Goal: Use online tool/utility: Use online tool/utility

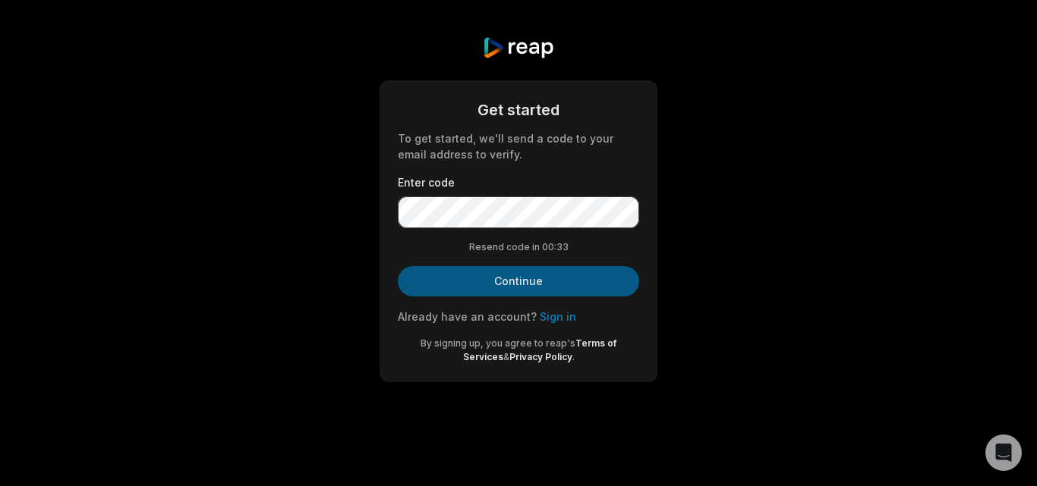
click at [535, 279] on button "Continue" at bounding box center [518, 281] width 241 height 30
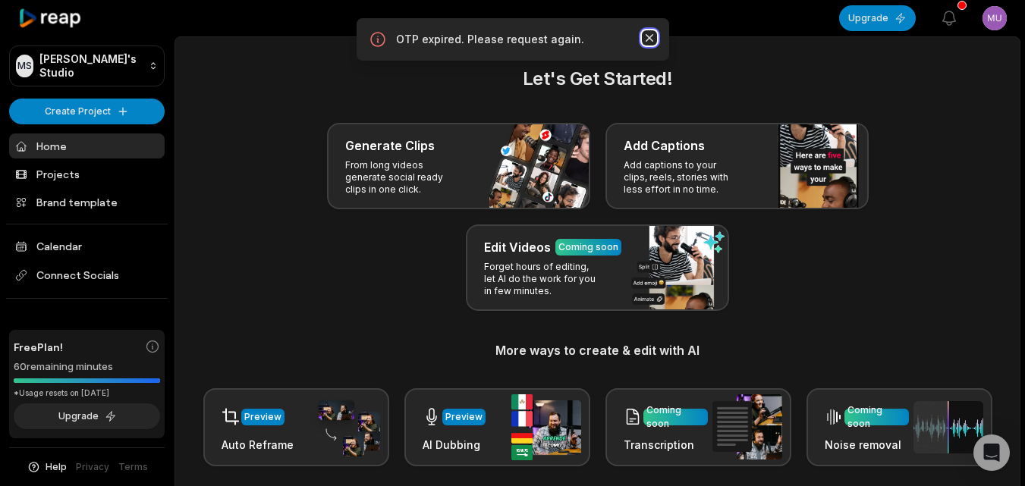
click at [650, 36] on icon "button" at bounding box center [649, 38] width 8 height 8
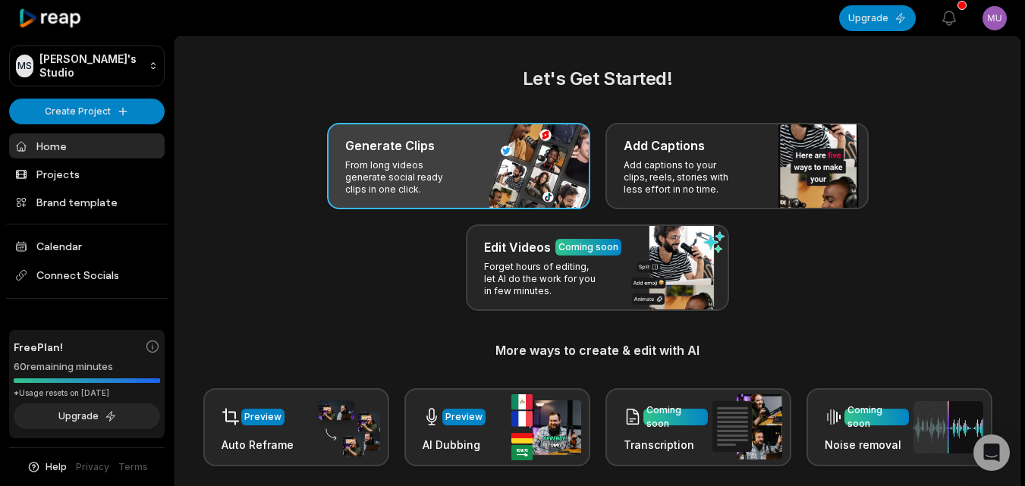
click at [458, 157] on div "Generate Clips From long videos generate social ready clips in one click." at bounding box center [458, 166] width 263 height 87
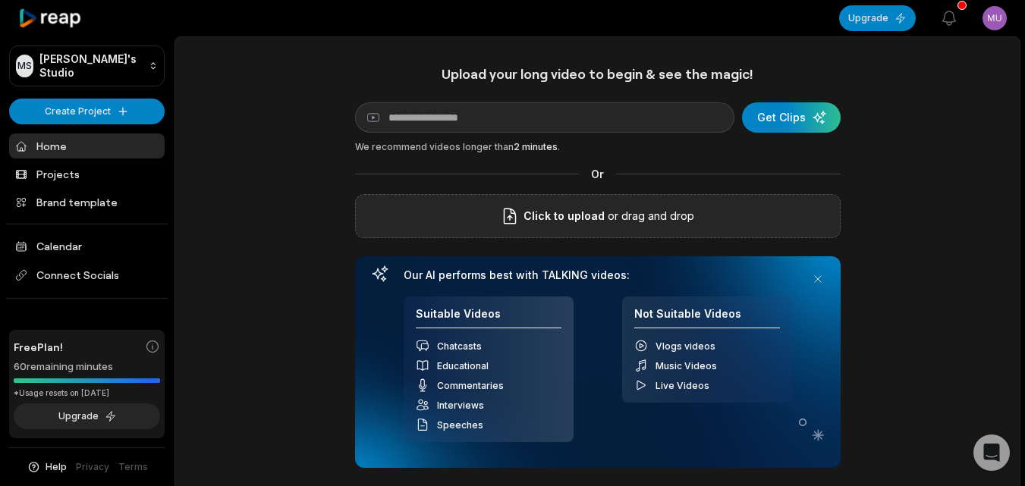
click at [516, 222] on icon at bounding box center [510, 216] width 11 height 15
click at [0, 0] on input "Click to upload" at bounding box center [0, 0] width 0 height 0
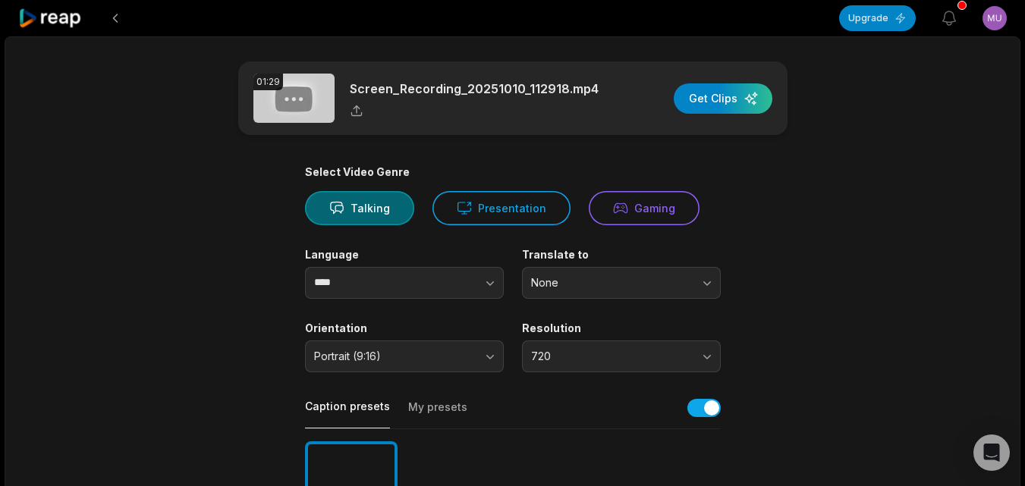
click at [354, 108] on icon at bounding box center [356, 109] width 7 height 8
click at [376, 286] on input "****" at bounding box center [404, 283] width 199 height 32
click at [489, 282] on icon "button" at bounding box center [490, 282] width 15 height 15
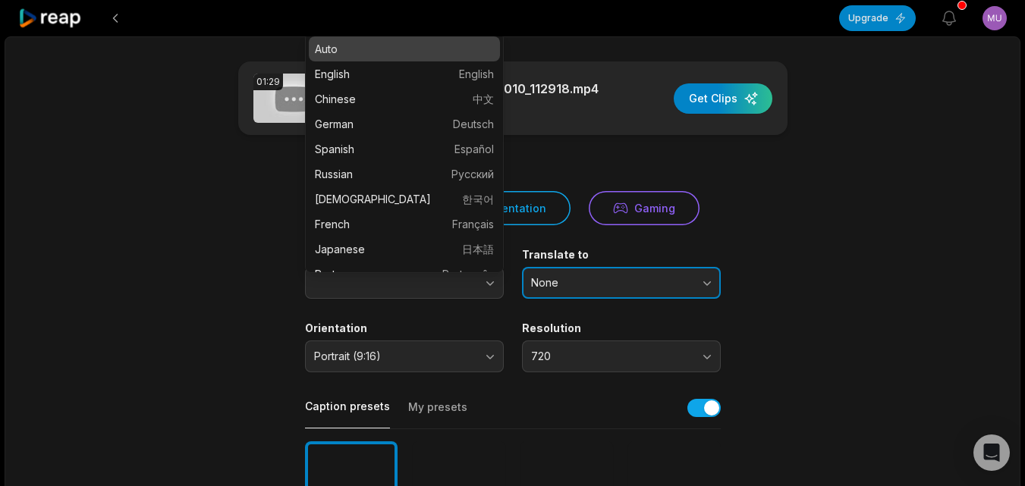
click at [560, 288] on span "None" at bounding box center [610, 283] width 159 height 14
type input "****"
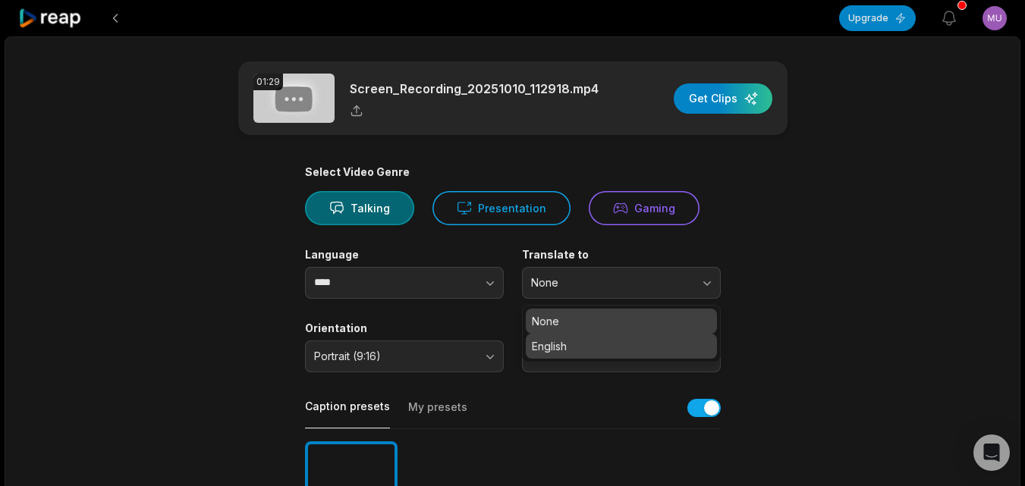
click at [578, 342] on p "English" at bounding box center [621, 346] width 179 height 16
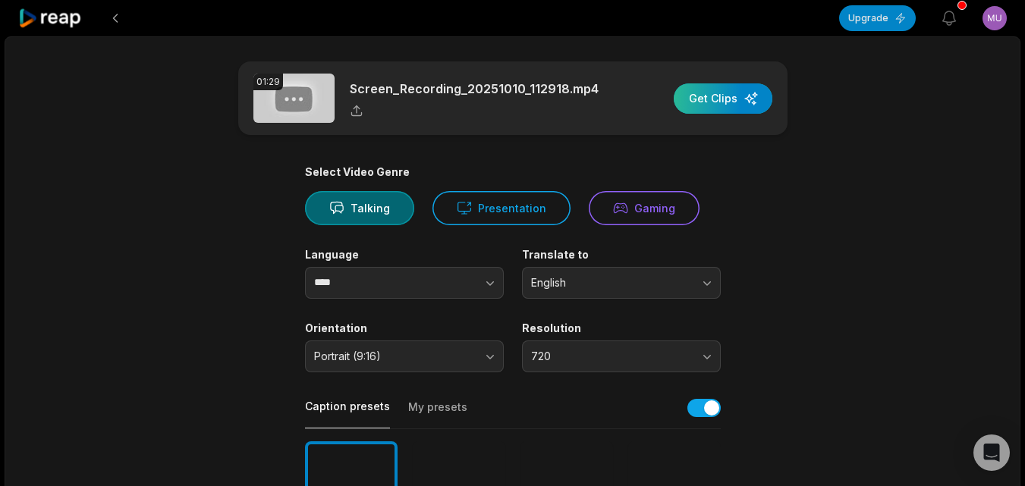
click at [737, 94] on div "button" at bounding box center [723, 98] width 99 height 30
click at [725, 95] on div "button" at bounding box center [723, 98] width 99 height 30
click at [112, 17] on button at bounding box center [115, 18] width 27 height 27
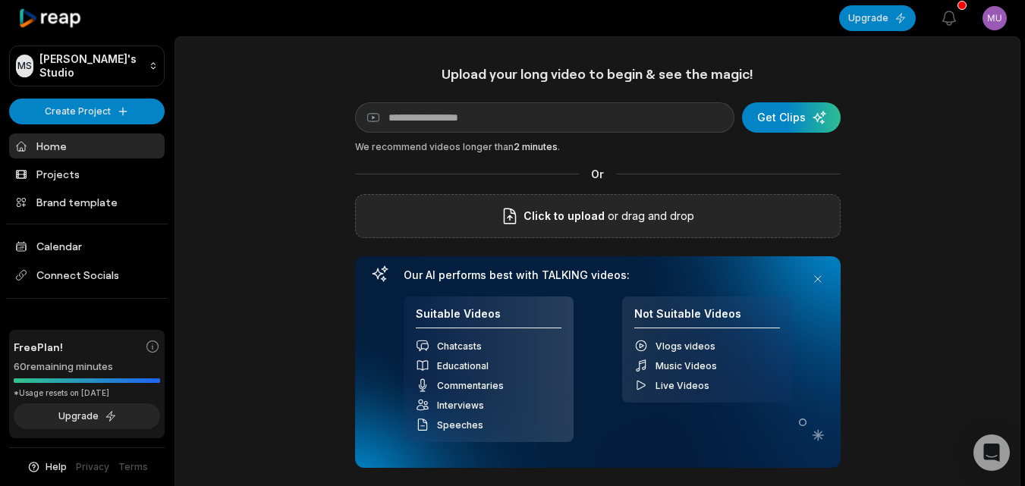
click at [587, 212] on span "Click to upload" at bounding box center [564, 216] width 81 height 18
click at [0, 0] on input "Click to upload" at bounding box center [0, 0] width 0 height 0
click at [504, 211] on icon at bounding box center [510, 216] width 18 height 18
click at [0, 0] on input "Click to upload" at bounding box center [0, 0] width 0 height 0
click at [530, 218] on span "Click to upload" at bounding box center [564, 216] width 81 height 18
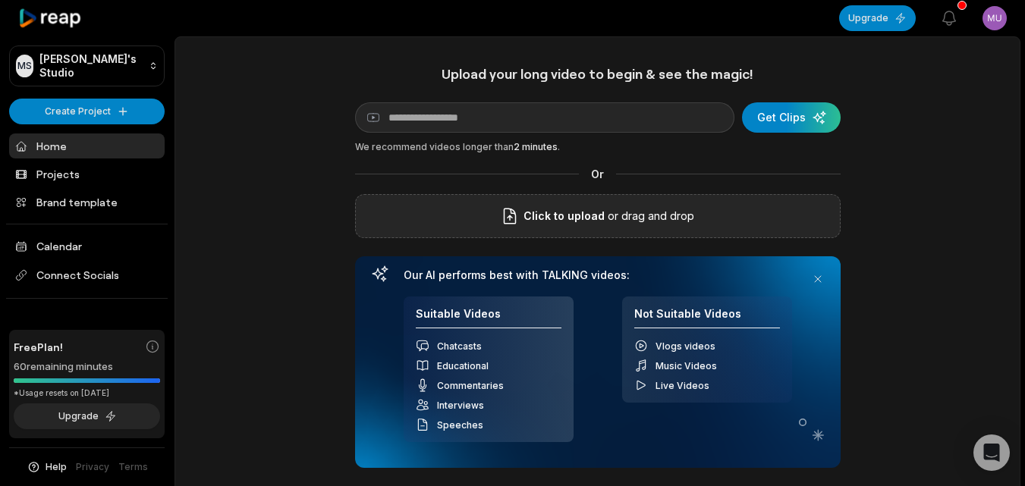
click at [0, 0] on input "Click to upload" at bounding box center [0, 0] width 0 height 0
